Goal: Check status: Check status

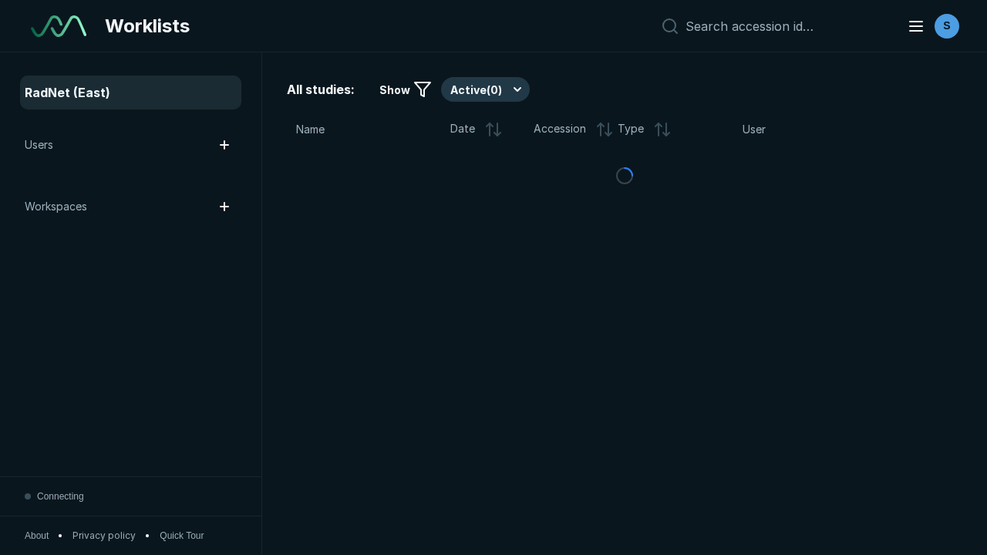
scroll to position [4210, 6422]
